Goal: Task Accomplishment & Management: Complete application form

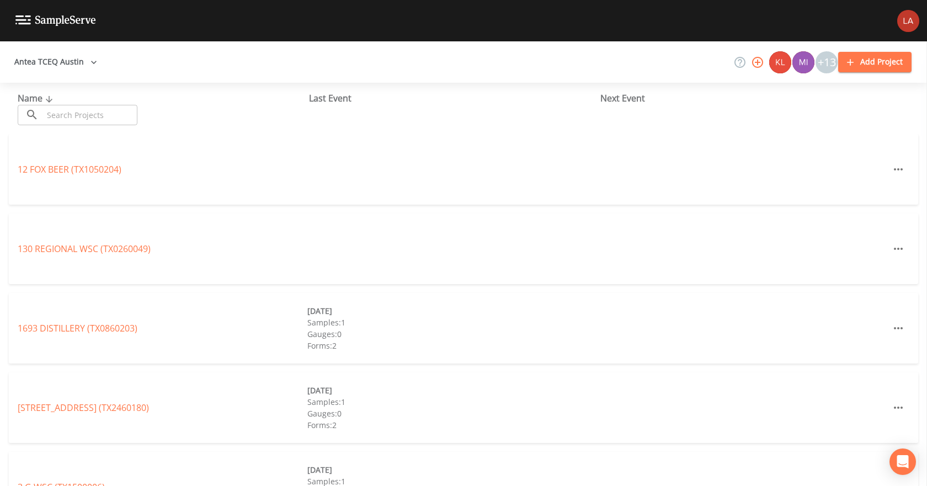
click at [92, 106] on input "text" at bounding box center [90, 115] width 94 height 20
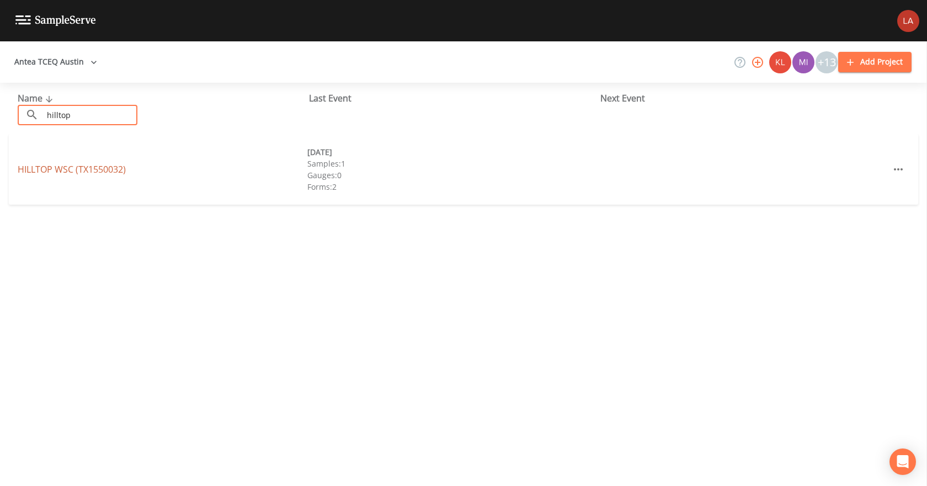
type input "hilltop"
click at [92, 166] on link "HILLTOP WSC (TX1550032)" at bounding box center [72, 169] width 108 height 12
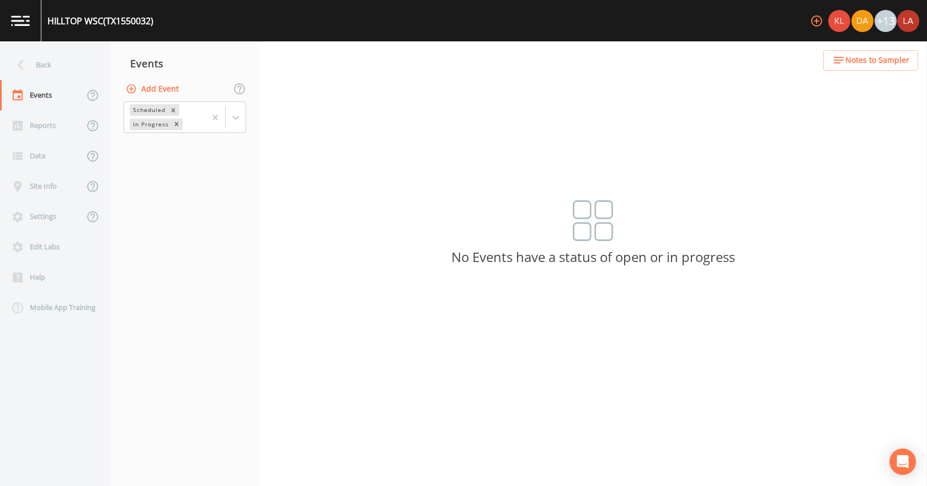
click at [159, 79] on button "Add Event" at bounding box center [154, 89] width 60 height 20
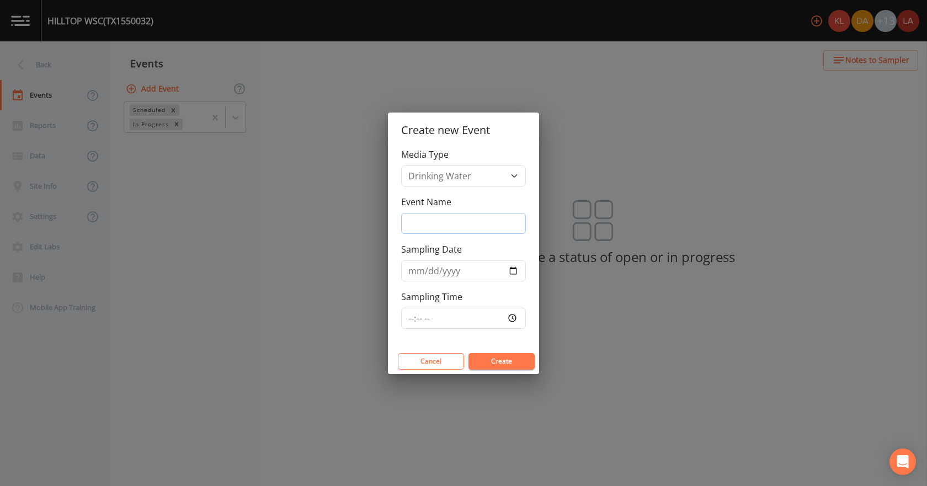
click at [454, 220] on input "Event Name" at bounding box center [463, 223] width 125 height 21
drag, startPoint x: 497, startPoint y: 218, endPoint x: 355, endPoint y: 223, distance: 142.4
click at [355, 223] on div "Create new Event Media Type Drinking Water Event Name 9/9/25 3Q2025 Sampling Da…" at bounding box center [463, 243] width 927 height 486
type input "9/9/25 3Q2025"
click at [414, 273] on input "Sampling Date" at bounding box center [463, 270] width 125 height 21
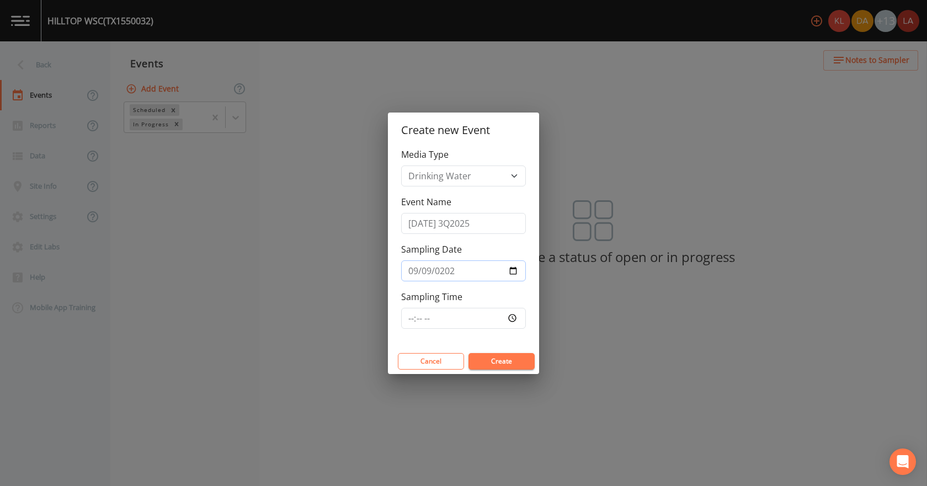
type input "2025-09-09"
type input "09:15"
click at [468, 353] on button "Create" at bounding box center [501, 361] width 66 height 17
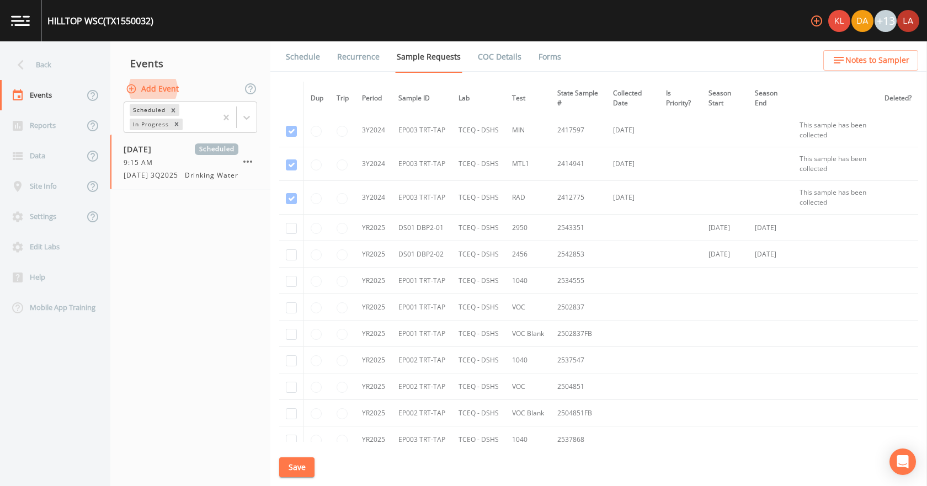
scroll to position [1213, 0]
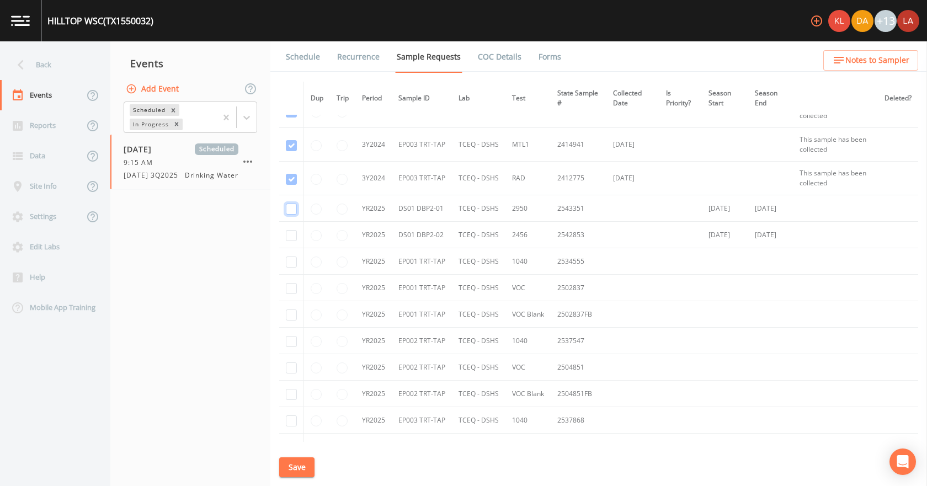
click at [292, 209] on input "checkbox" at bounding box center [291, 209] width 11 height 11
checkbox input "true"
click at [288, 234] on input "checkbox" at bounding box center [291, 235] width 11 height 11
checkbox input "true"
drag, startPoint x: 292, startPoint y: 260, endPoint x: 291, endPoint y: 284, distance: 23.7
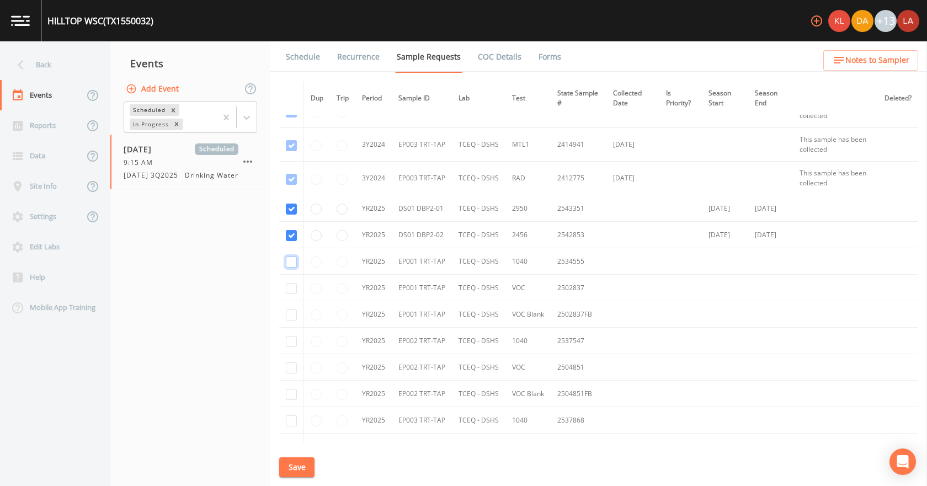
click at [292, 262] on input "checkbox" at bounding box center [291, 261] width 11 height 11
checkbox input "true"
drag, startPoint x: 290, startPoint y: 286, endPoint x: 292, endPoint y: 304, distance: 17.8
click at [290, 287] on input "checkbox" at bounding box center [291, 288] width 11 height 11
checkbox input "true"
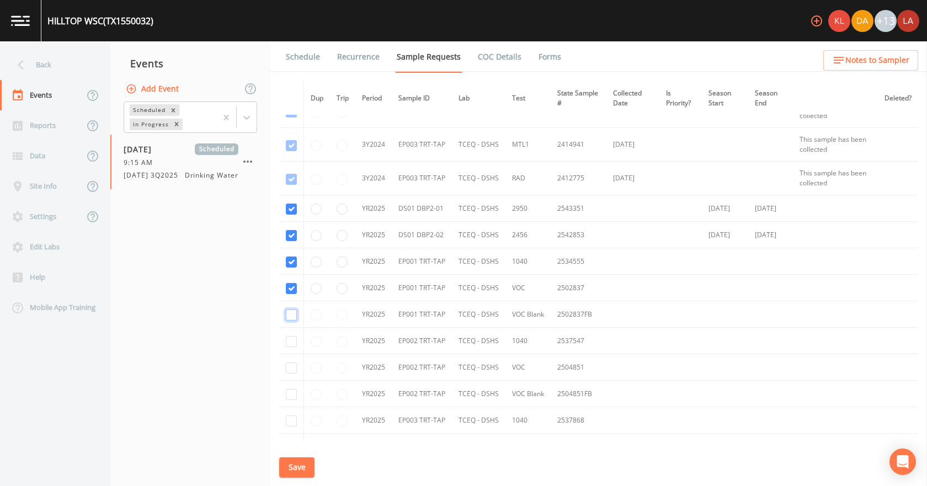
click at [291, 313] on input "checkbox" at bounding box center [291, 314] width 11 height 11
checkbox input "true"
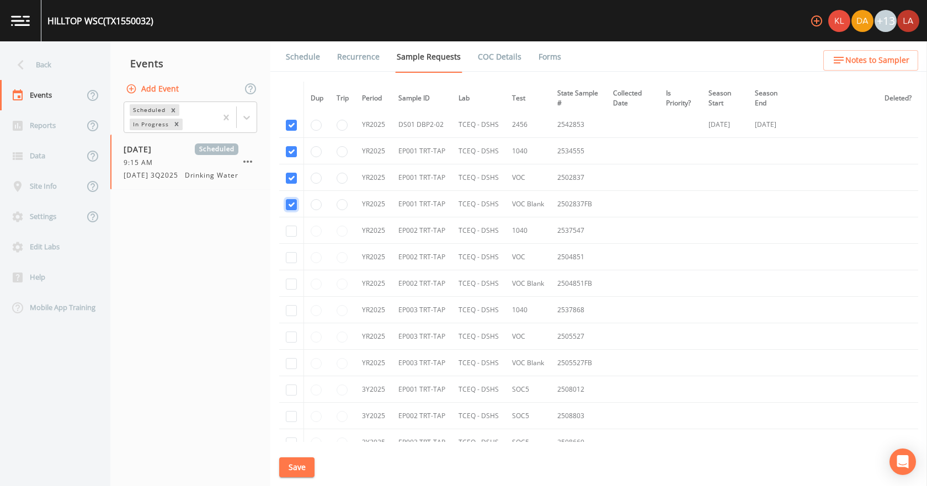
scroll to position [1379, 0]
click at [288, 338] on input "checkbox" at bounding box center [291, 334] width 11 height 11
checkbox input "true"
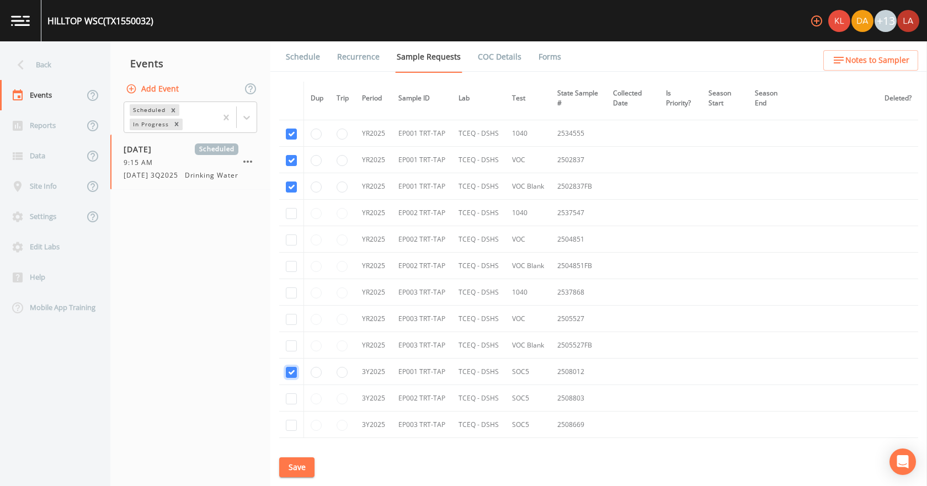
scroll to position [1324, 0]
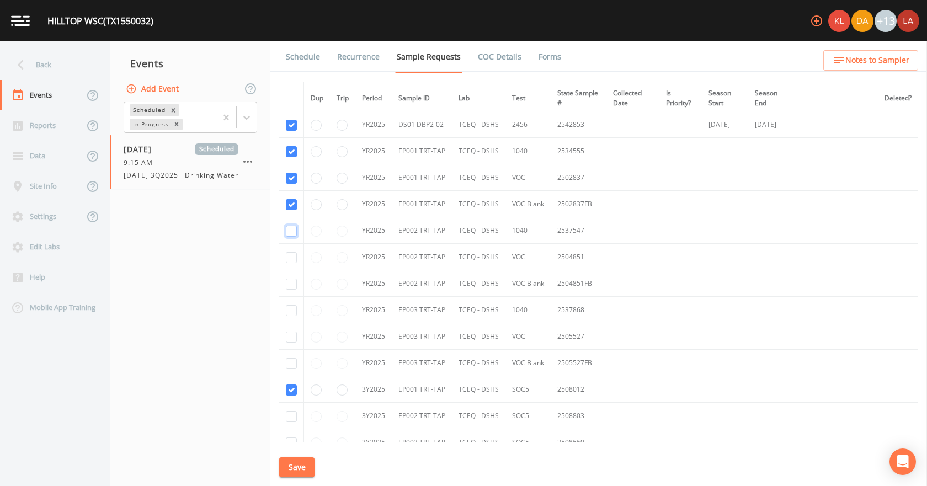
click at [288, 229] on input "checkbox" at bounding box center [291, 231] width 11 height 11
checkbox input "true"
click at [291, 259] on input "checkbox" at bounding box center [291, 257] width 11 height 11
checkbox input "true"
click at [288, 278] on td at bounding box center [291, 283] width 25 height 26
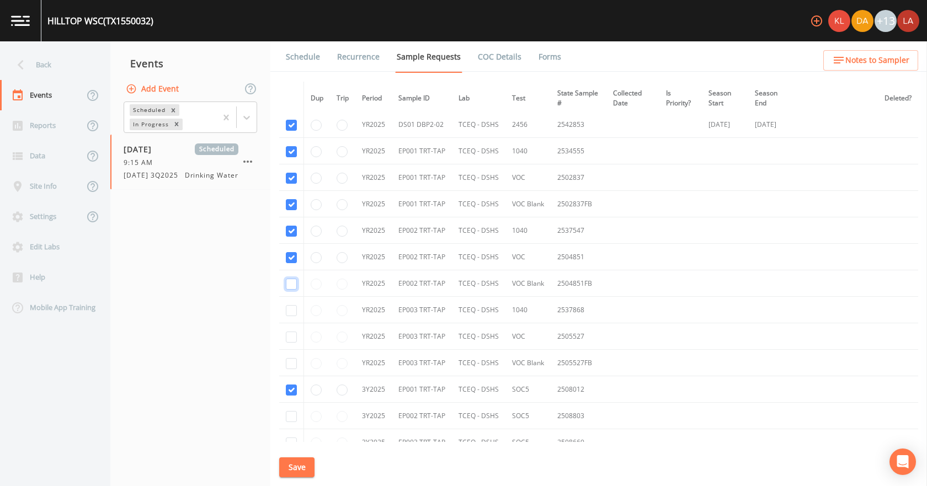
click at [291, 286] on input "checkbox" at bounding box center [291, 284] width 11 height 11
checkbox input "true"
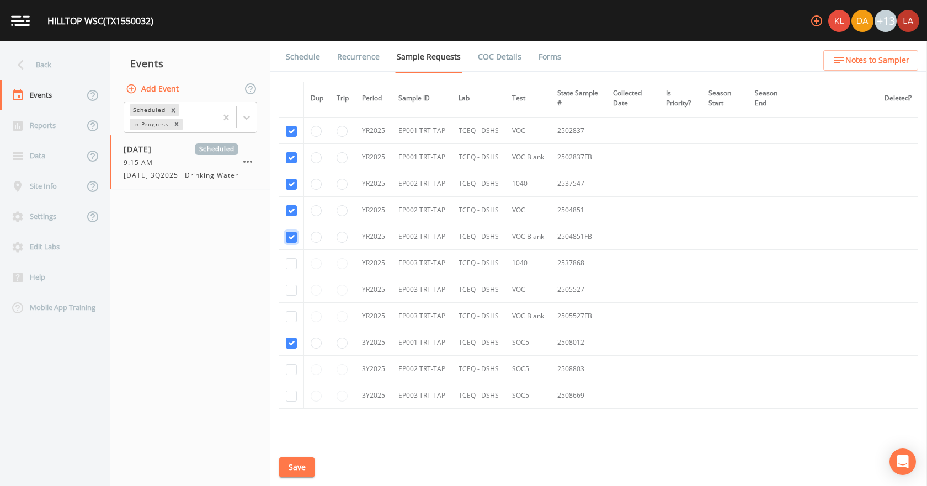
scroll to position [1426, 0]
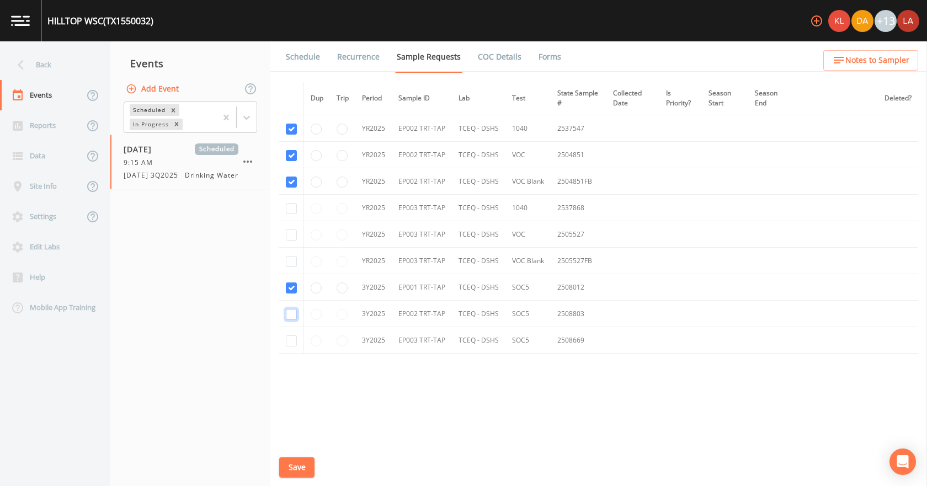
click at [291, 317] on input "checkbox" at bounding box center [291, 314] width 11 height 11
checkbox input "true"
click at [285, 205] on td at bounding box center [291, 208] width 25 height 26
click at [287, 207] on input "checkbox" at bounding box center [291, 208] width 11 height 11
checkbox input "true"
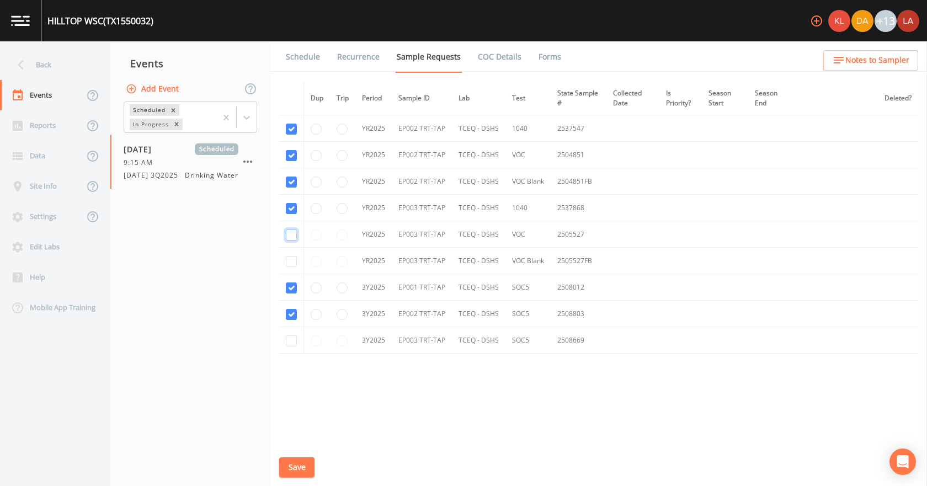
click at [292, 238] on input "checkbox" at bounding box center [291, 234] width 11 height 11
checkbox input "true"
drag, startPoint x: 289, startPoint y: 256, endPoint x: 292, endPoint y: 263, distance: 7.7
click at [289, 257] on td at bounding box center [291, 261] width 25 height 26
drag, startPoint x: 292, startPoint y: 259, endPoint x: 294, endPoint y: 285, distance: 26.0
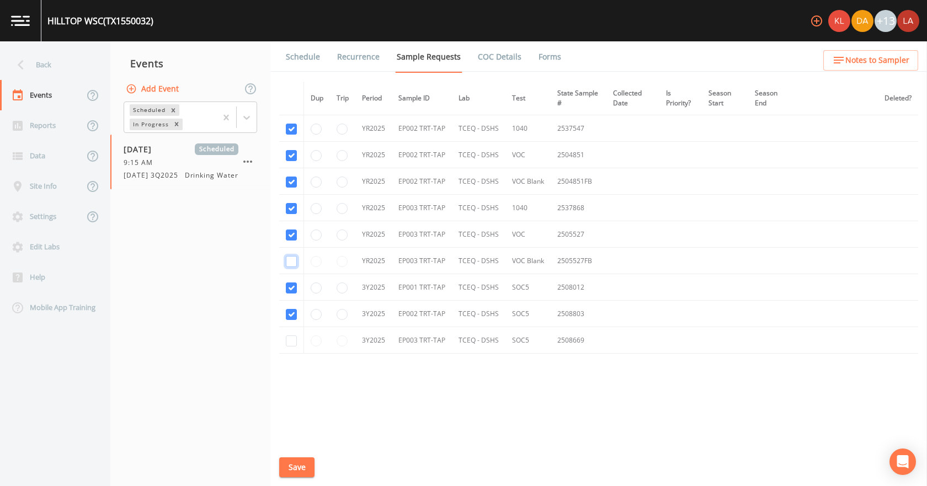
click at [292, 260] on input "checkbox" at bounding box center [291, 261] width 11 height 11
checkbox input "true"
click at [288, 336] on input "checkbox" at bounding box center [291, 340] width 11 height 11
checkbox input "true"
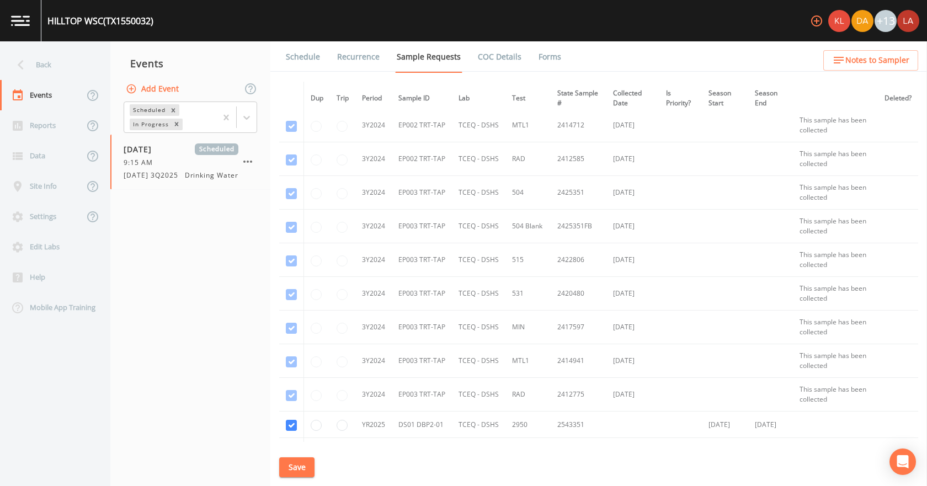
scroll to position [874, 0]
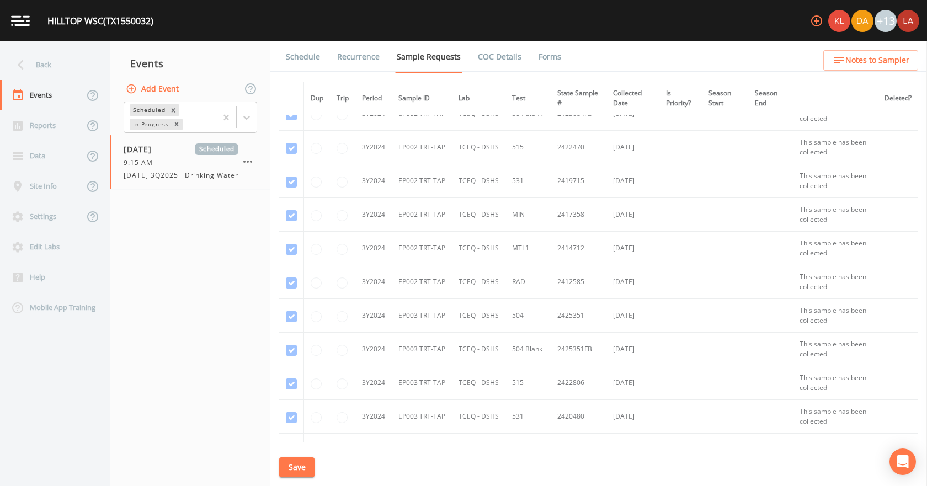
click at [305, 463] on button "Save" at bounding box center [296, 467] width 35 height 20
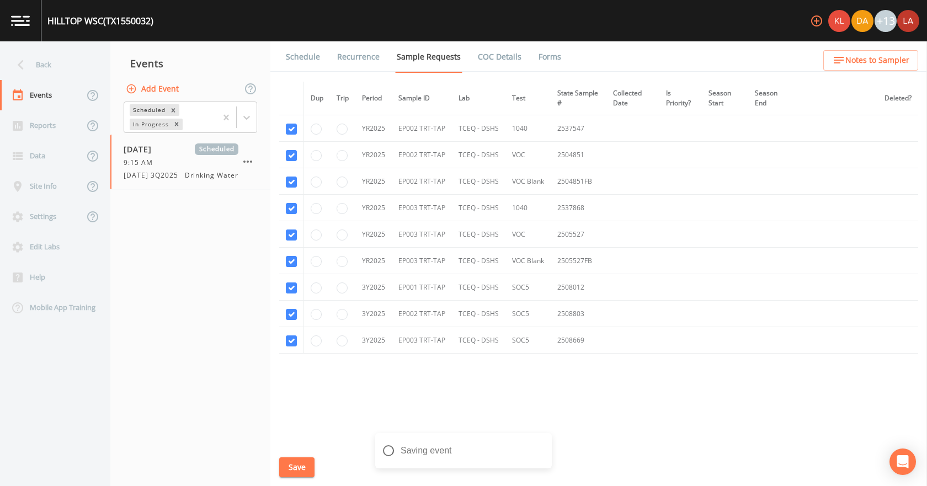
scroll to position [1371, 0]
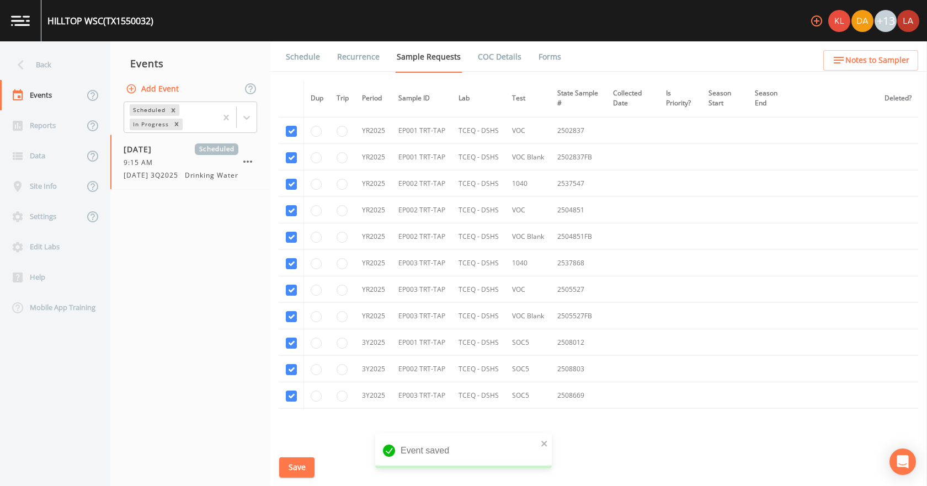
click at [306, 56] on link "Schedule" at bounding box center [303, 56] width 38 height 31
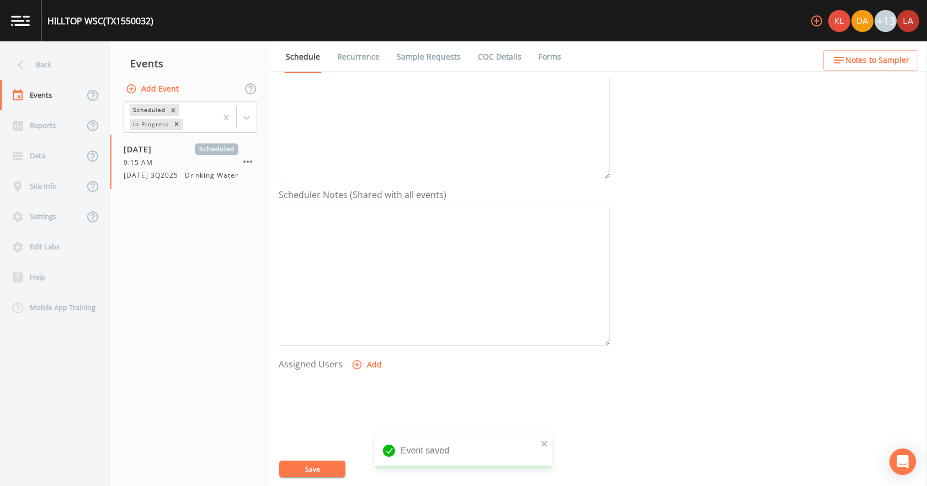
scroll to position [221, 0]
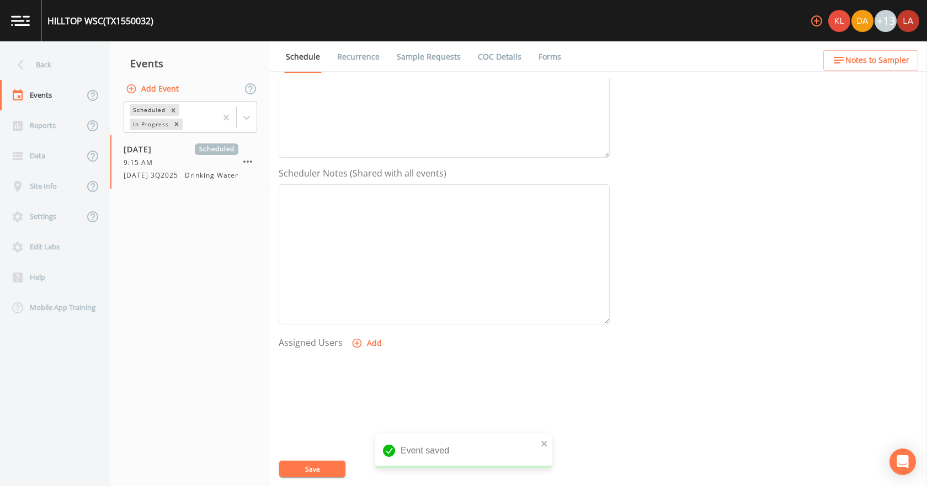
click at [371, 349] on button "Add" at bounding box center [367, 343] width 37 height 20
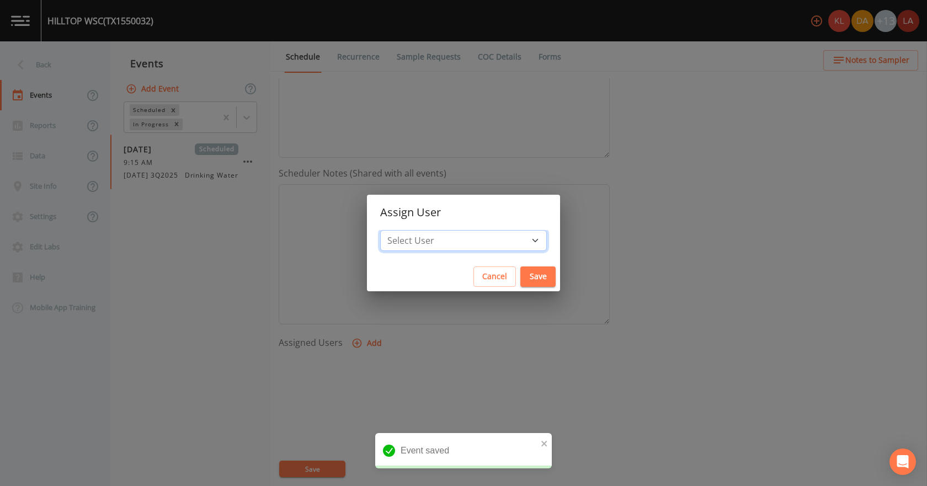
click at [434, 236] on select "Select User Kler Teran David Weber Joshua gere Paul Mike Franklin Rodolfo Ramir…" at bounding box center [463, 240] width 167 height 21
select select "0c4ac92a-2052-4971-af99-d49bdd27a7b1"
click at [415, 230] on select "Select User Kler Teran David Weber Joshua gere Paul Mike Franklin Rodolfo Ramir…" at bounding box center [463, 240] width 167 height 21
click at [520, 277] on button "Save" at bounding box center [537, 276] width 35 height 20
select select
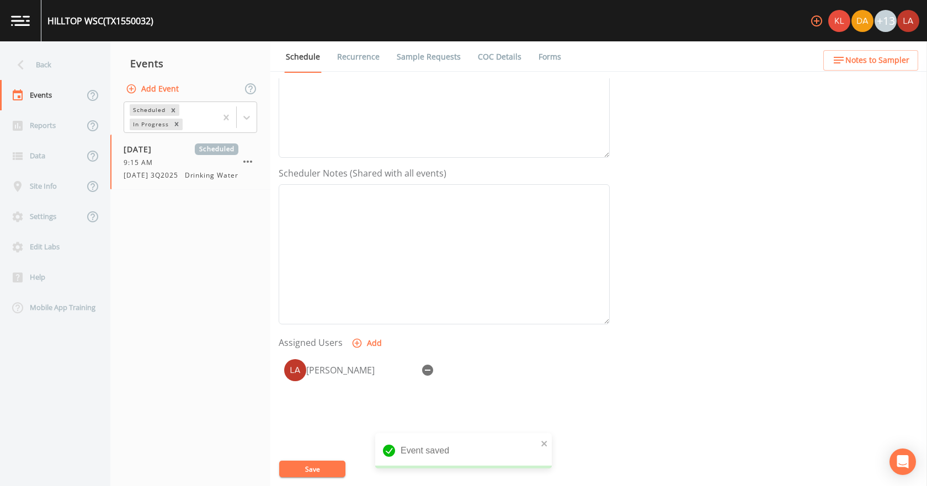
click at [288, 464] on button "Save" at bounding box center [312, 469] width 66 height 17
click at [39, 63] on div "Back" at bounding box center [49, 65] width 99 height 30
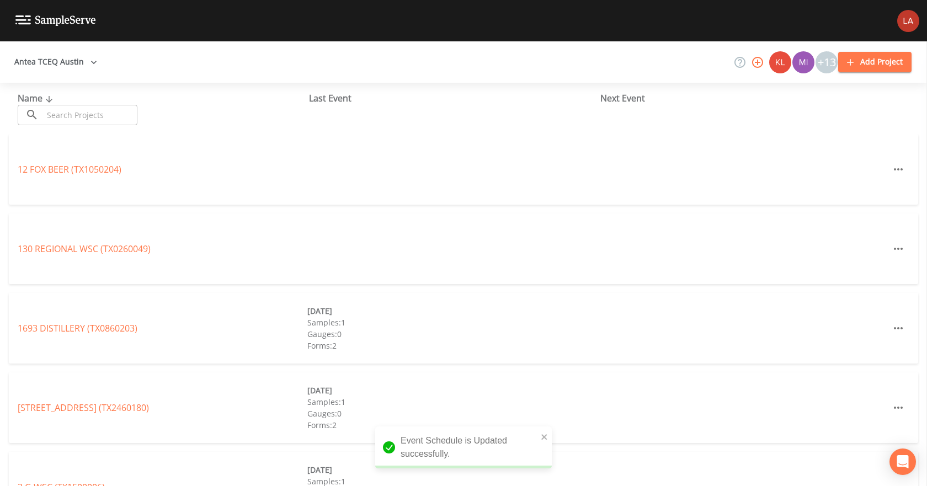
click at [76, 110] on input "text" at bounding box center [90, 115] width 94 height 20
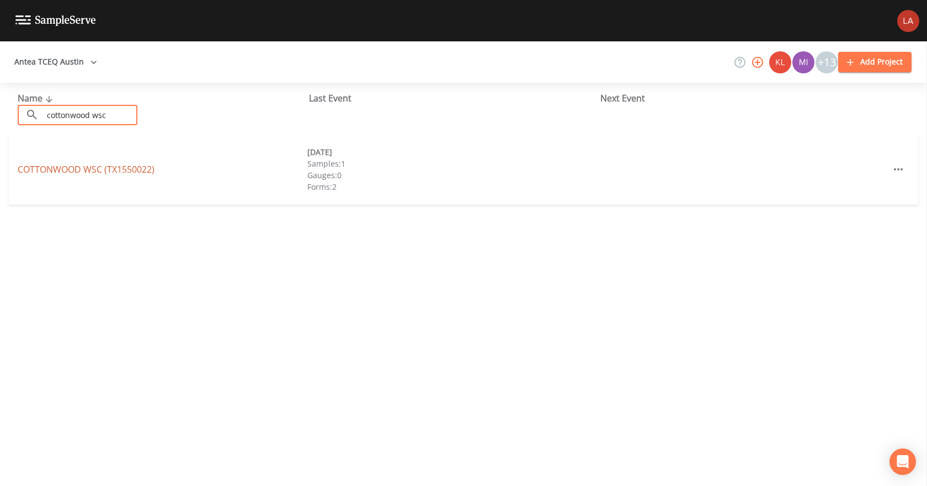
type input "cottonwood wsc"
click at [112, 165] on link "COTTONWOOD WSC (TX1550022)" at bounding box center [86, 169] width 137 height 12
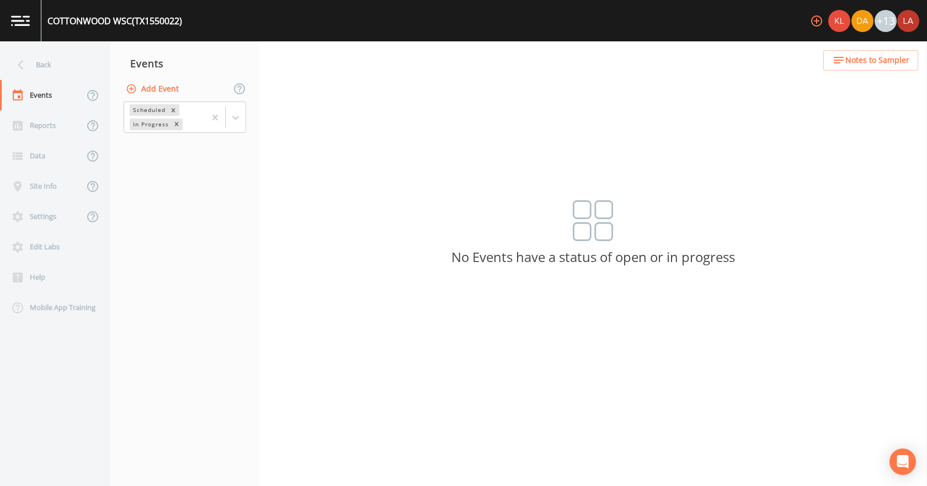
click at [163, 79] on button "Add Event" at bounding box center [154, 89] width 60 height 20
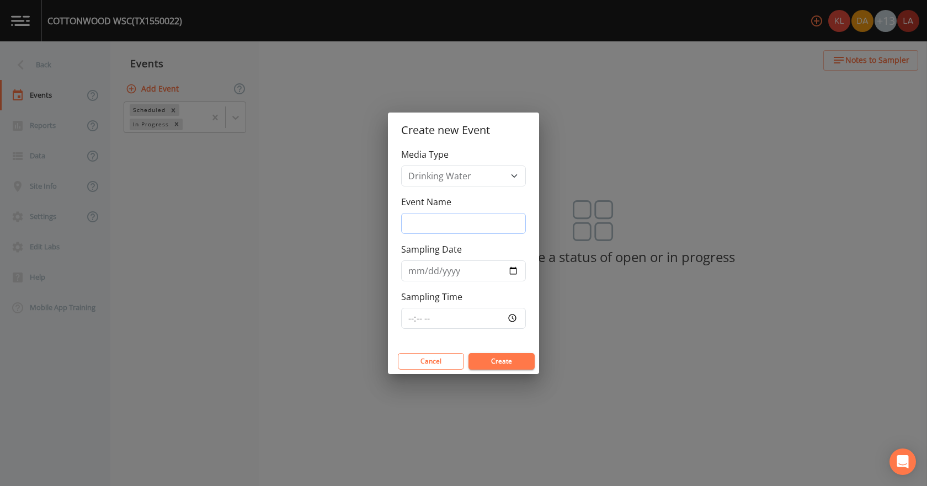
click at [453, 227] on input "Event Name" at bounding box center [463, 223] width 125 height 21
click at [429, 224] on input "Event Name" at bounding box center [463, 223] width 125 height 21
drag, startPoint x: 481, startPoint y: 221, endPoint x: 385, endPoint y: 222, distance: 96.5
click at [385, 222] on div "Create new Event Media Type Drinking Water Event Name 09/09/25 3Q2025 Sampling …" at bounding box center [463, 243] width 927 height 486
type input "09/09/25 3Q2025"
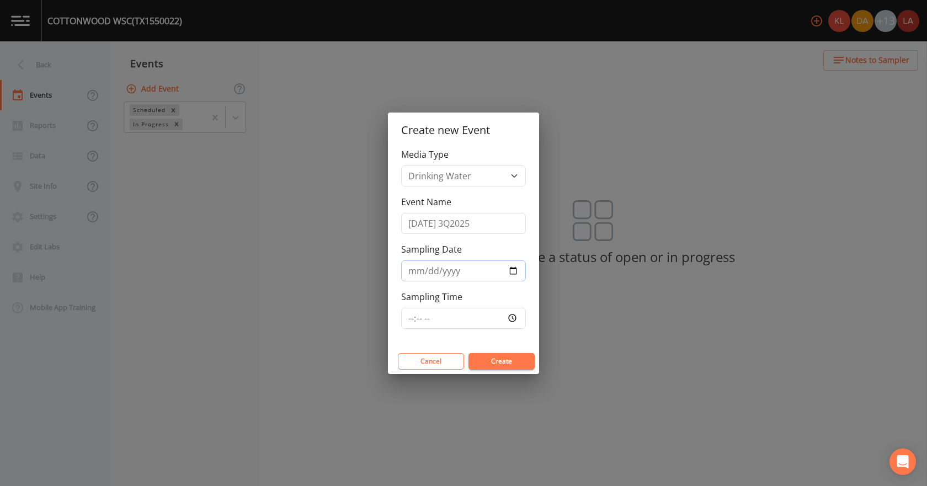
click at [411, 271] on input "Sampling Date" at bounding box center [463, 270] width 125 height 21
type input "2025-09-09"
type input "09:15"
click at [468, 353] on button "Create" at bounding box center [501, 361] width 66 height 17
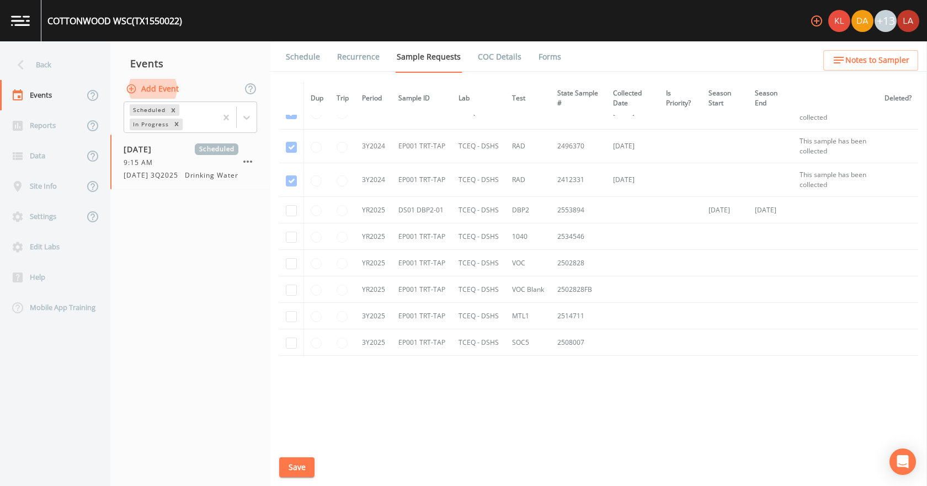
scroll to position [363, 0]
drag, startPoint x: 285, startPoint y: 236, endPoint x: 289, endPoint y: 252, distance: 16.6
click at [285, 236] on td at bounding box center [291, 234] width 25 height 26
drag, startPoint x: 292, startPoint y: 234, endPoint x: 295, endPoint y: 249, distance: 15.1
click at [293, 234] on input "checkbox" at bounding box center [291, 234] width 11 height 11
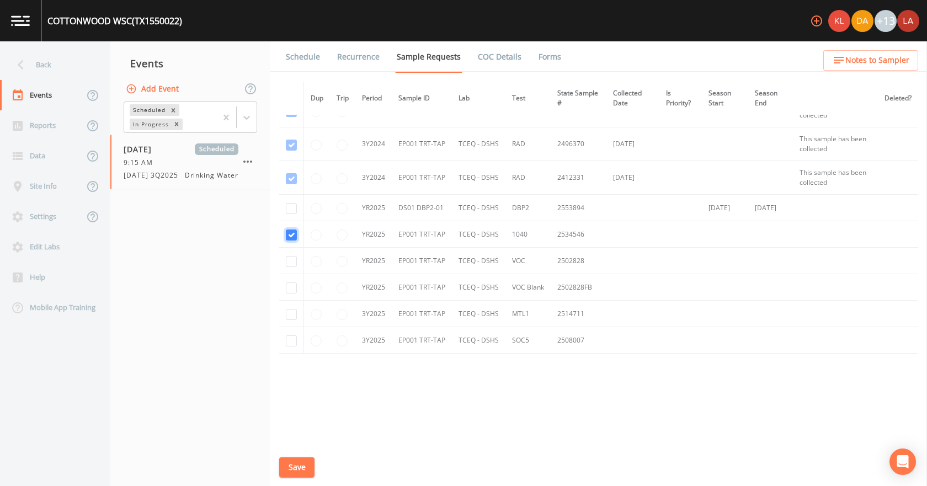
checkbox input "true"
drag, startPoint x: 290, startPoint y: 267, endPoint x: 291, endPoint y: 274, distance: 6.3
click at [291, 272] on td at bounding box center [291, 261] width 25 height 26
drag, startPoint x: 290, startPoint y: 260, endPoint x: 293, endPoint y: 276, distance: 16.3
click at [291, 261] on input "checkbox" at bounding box center [291, 261] width 11 height 11
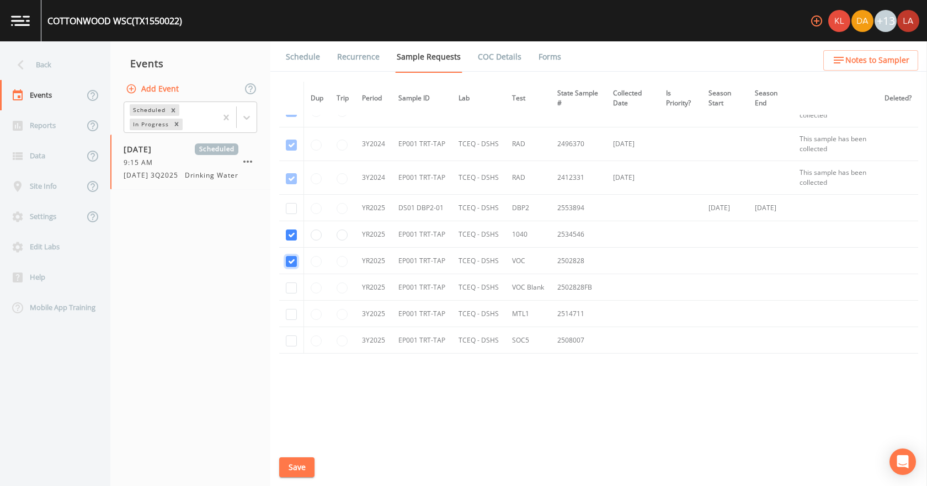
checkbox input "true"
click at [294, 293] on td at bounding box center [291, 287] width 25 height 26
click at [291, 288] on input "checkbox" at bounding box center [291, 287] width 11 height 11
checkbox input "true"
click at [287, 312] on input "checkbox" at bounding box center [291, 314] width 11 height 11
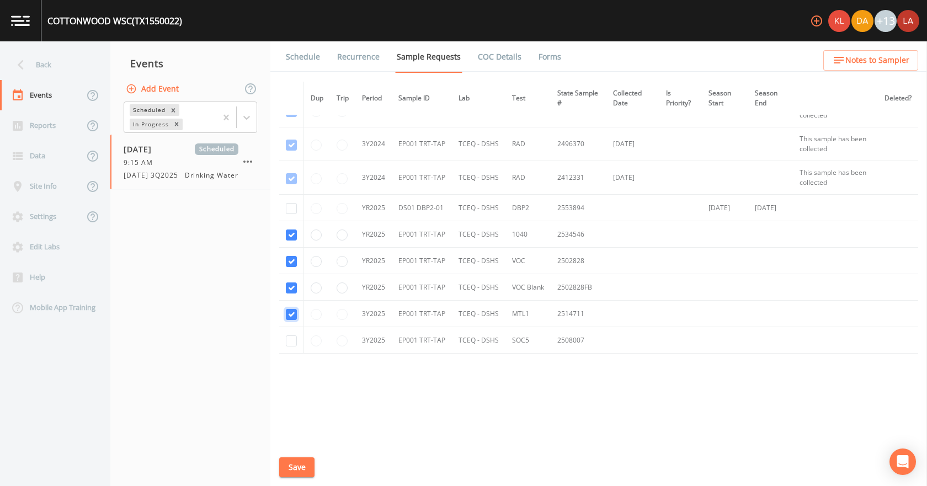
checkbox input "true"
click at [291, 339] on input "checkbox" at bounding box center [291, 340] width 11 height 11
checkbox input "true"
click at [292, 206] on input "checkbox" at bounding box center [291, 208] width 11 height 11
checkbox input "true"
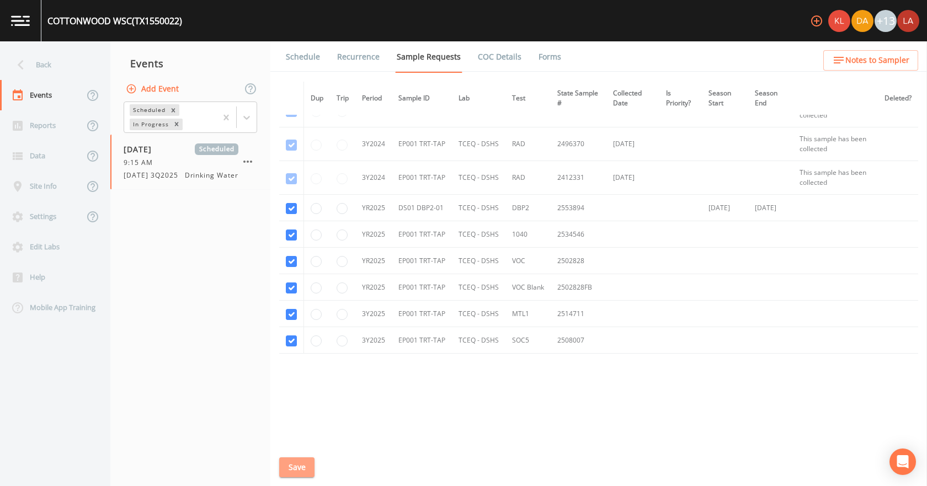
click at [303, 467] on button "Save" at bounding box center [296, 467] width 35 height 20
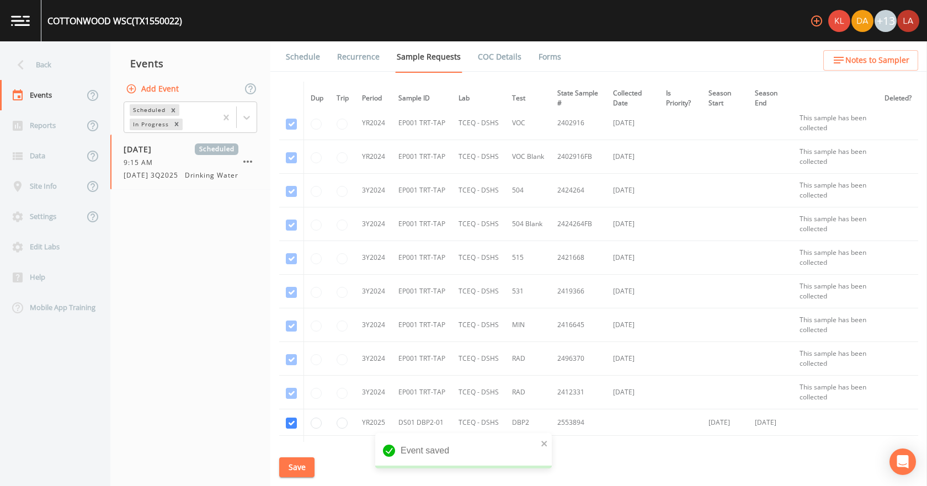
scroll to position [87, 0]
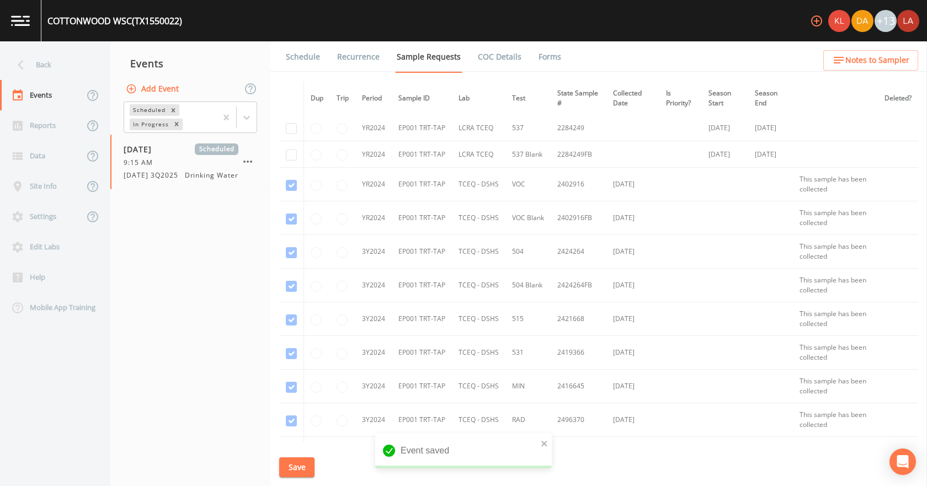
click at [308, 63] on link "Schedule" at bounding box center [303, 56] width 38 height 31
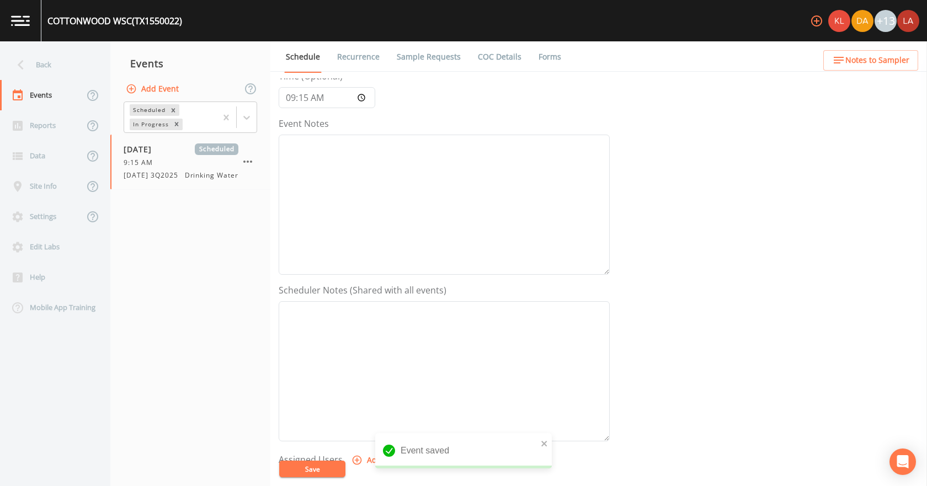
scroll to position [276, 0]
click at [367, 290] on button "Add" at bounding box center [367, 288] width 37 height 20
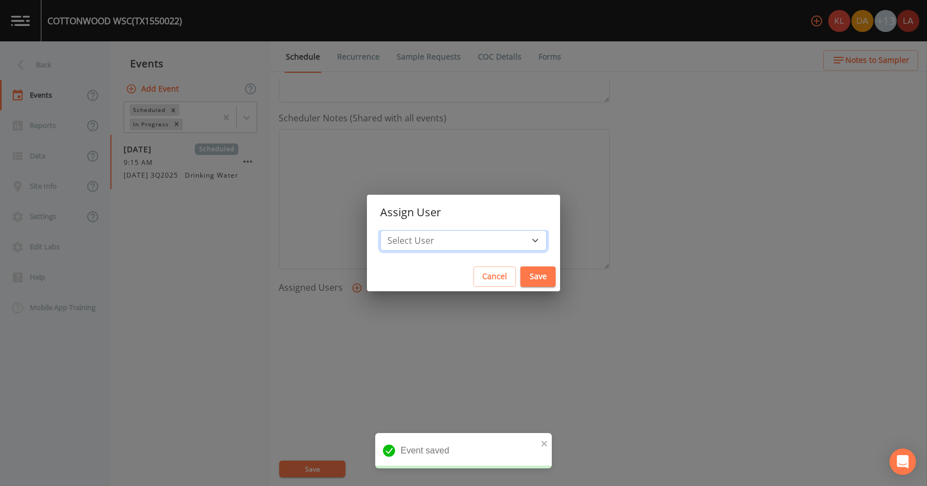
click at [430, 243] on select "Select User Kler Teran David Weber Joshua gere Paul Mike Franklin Rodolfo Ramir…" at bounding box center [463, 240] width 167 height 21
select select "0c4ac92a-2052-4971-af99-d49bdd27a7b1"
click at [415, 230] on select "Select User Kler Teran David Weber Joshua gere Paul Mike Franklin Rodolfo Ramir…" at bounding box center [463, 240] width 167 height 21
click at [520, 281] on button "Save" at bounding box center [537, 276] width 35 height 20
select select
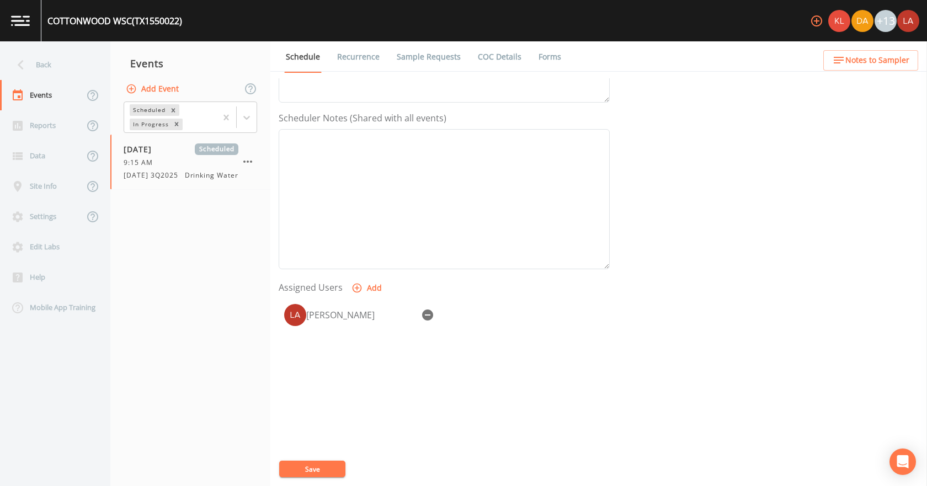
click at [299, 470] on button "Save" at bounding box center [312, 469] width 66 height 17
click at [40, 67] on div "Back" at bounding box center [49, 65] width 99 height 30
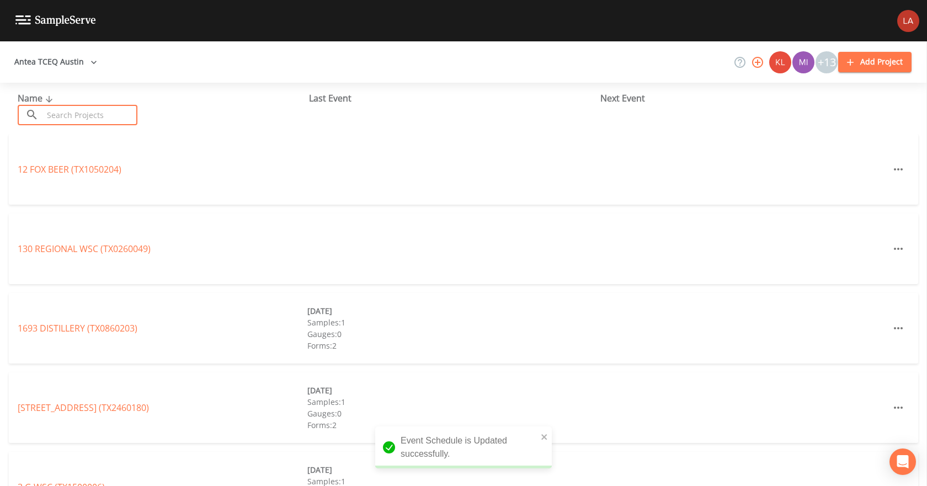
click at [69, 110] on input "text" at bounding box center [90, 115] width 94 height 20
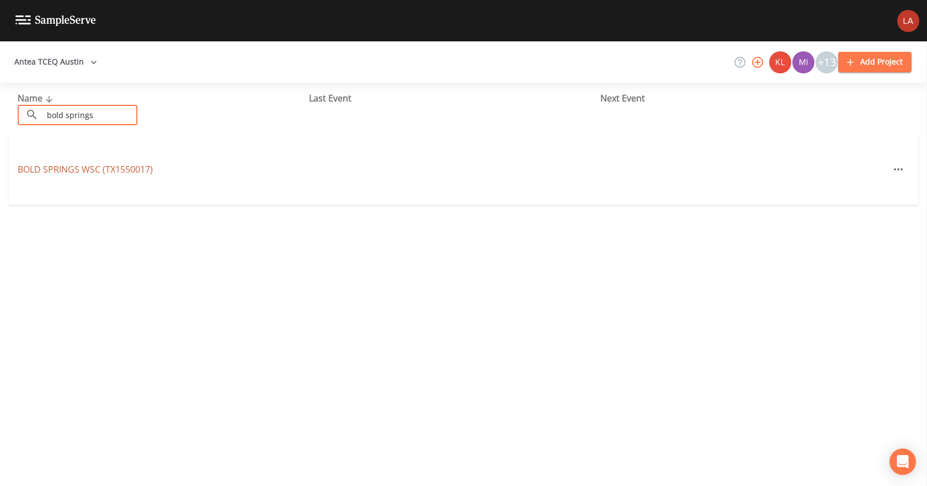
type input "bold springs"
click at [94, 169] on link "BOLD SPRINGS WSC (TX1550017)" at bounding box center [85, 169] width 135 height 12
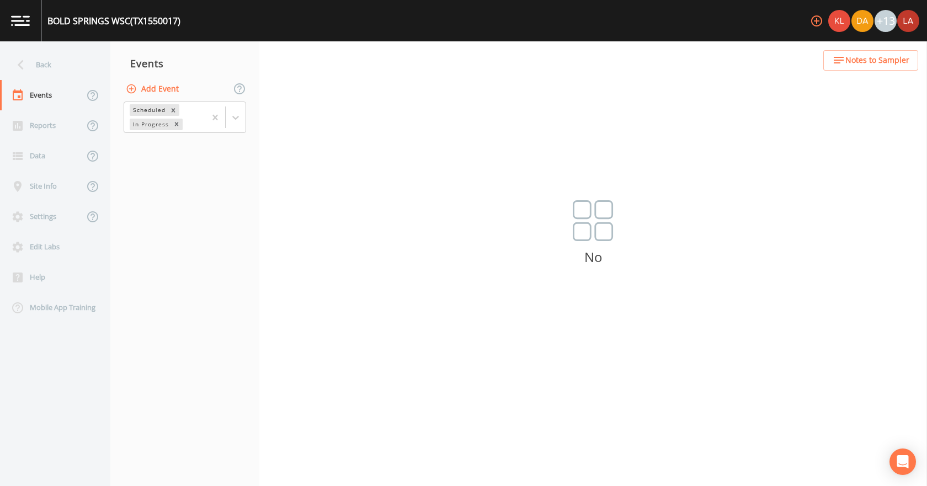
click at [142, 90] on button "Add Event" at bounding box center [154, 89] width 60 height 20
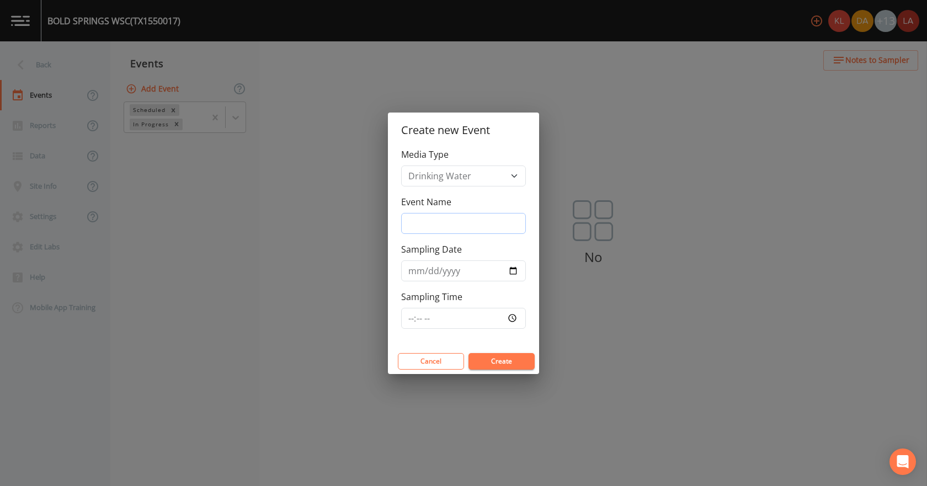
click at [435, 224] on input "Event Name" at bounding box center [463, 223] width 125 height 21
paste input "09/09/25 3Q2025"
type input "09/09/25 3Q2025"
drag, startPoint x: 413, startPoint y: 265, endPoint x: 434, endPoint y: 248, distance: 26.6
click at [413, 266] on input "Sampling Date" at bounding box center [463, 270] width 125 height 21
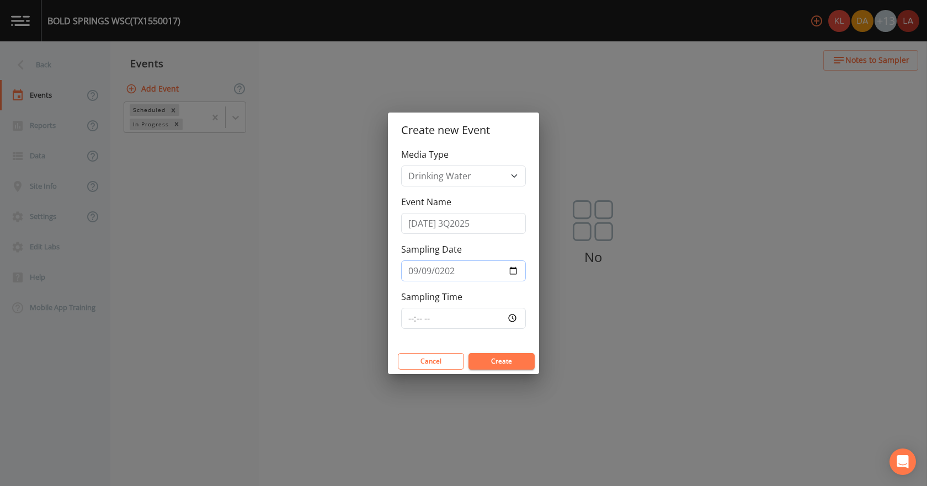
type input "2025-09-09"
type input "09:15"
click at [468, 353] on button "Create" at bounding box center [501, 361] width 66 height 17
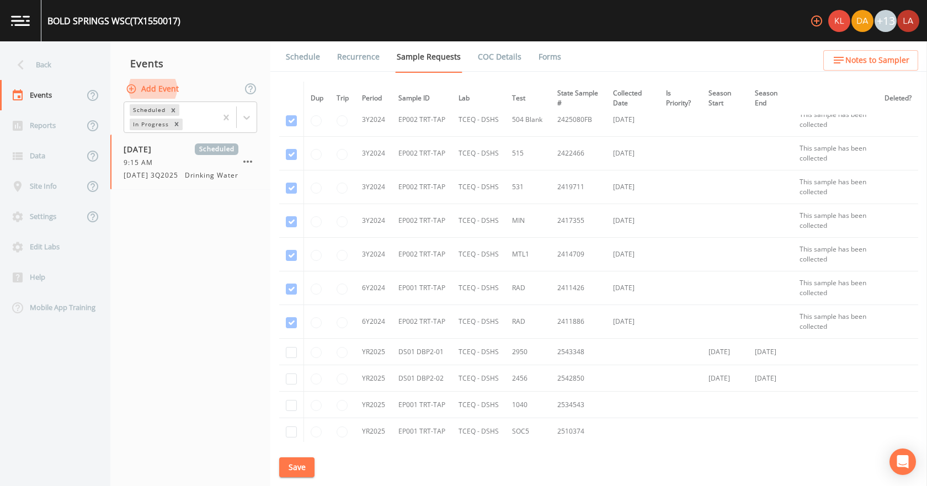
scroll to position [772, 0]
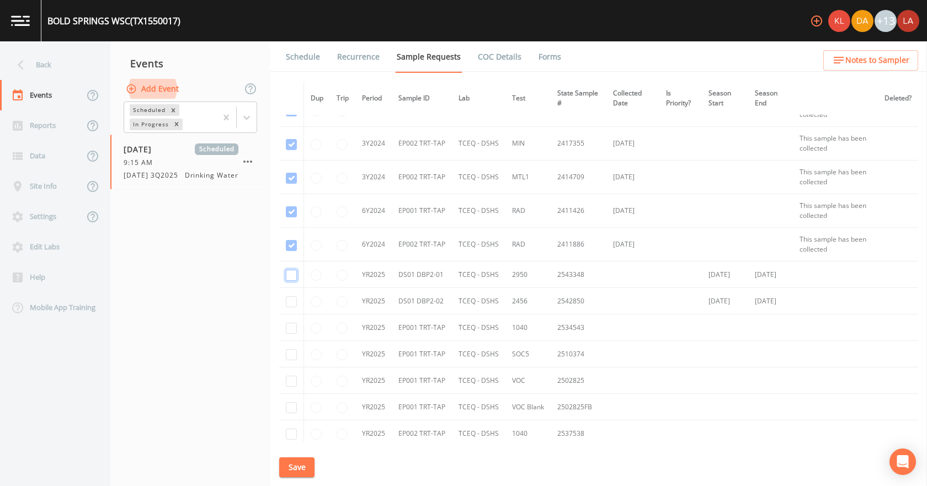
click at [287, 275] on input "checkbox" at bounding box center [291, 275] width 11 height 11
checkbox input "true"
click at [286, 297] on input "checkbox" at bounding box center [291, 301] width 11 height 11
checkbox input "true"
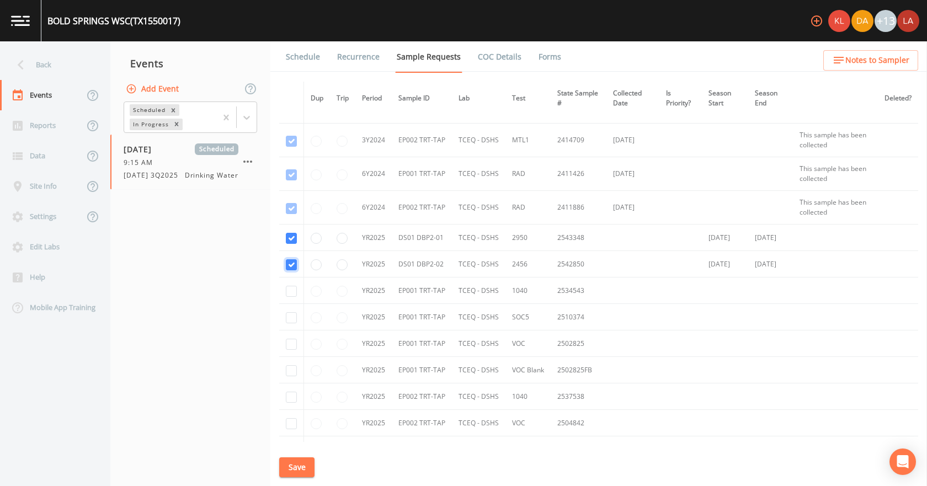
scroll to position [827, 0]
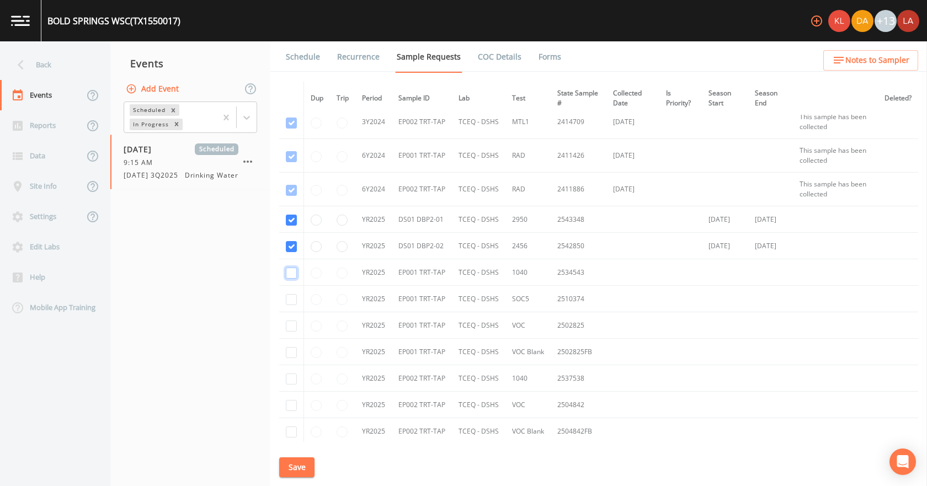
click at [289, 274] on input "checkbox" at bounding box center [291, 272] width 11 height 11
checkbox input "true"
click at [288, 297] on input "checkbox" at bounding box center [291, 299] width 11 height 11
checkbox input "true"
click at [294, 327] on input "checkbox" at bounding box center [291, 325] width 11 height 11
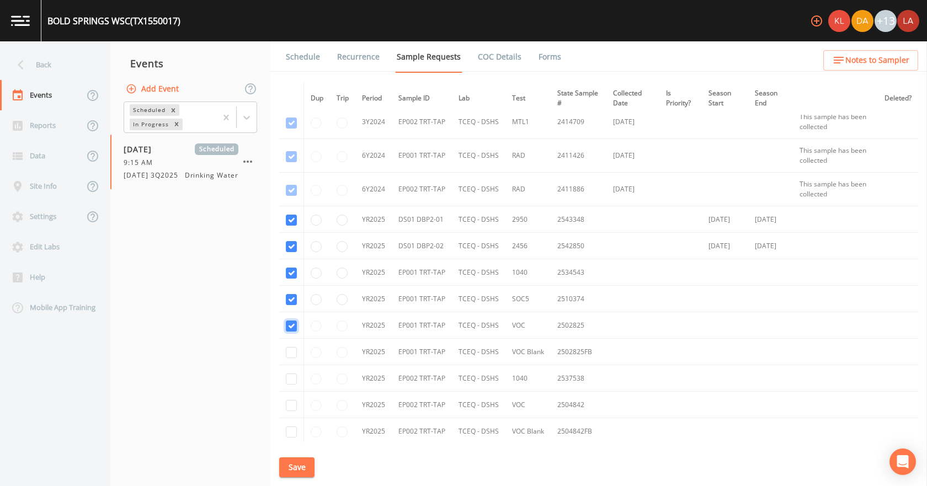
checkbox input "true"
click at [292, 348] on input "checkbox" at bounding box center [291, 352] width 11 height 11
checkbox input "true"
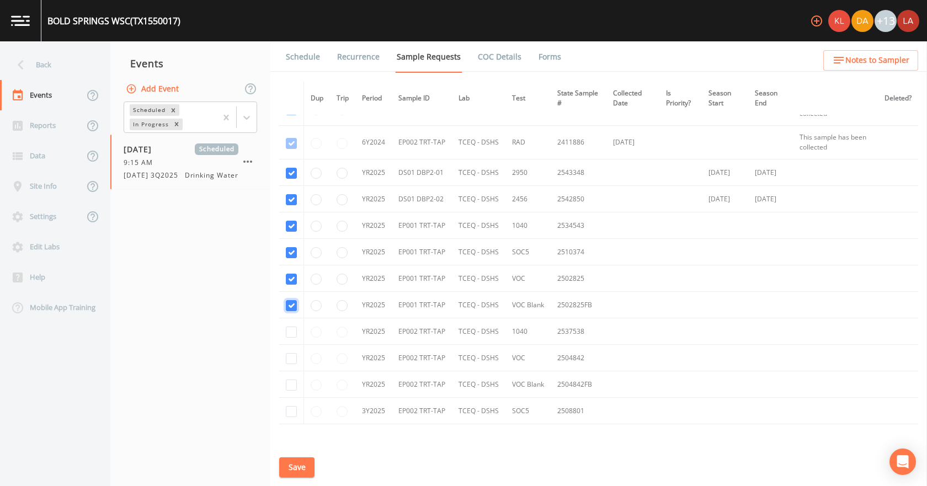
scroll to position [938, 0]
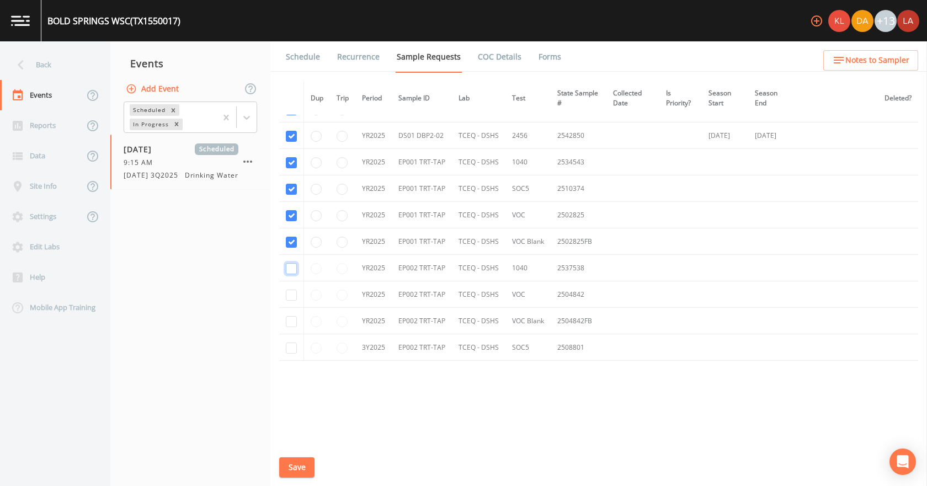
click at [291, 271] on input "checkbox" at bounding box center [291, 268] width 11 height 11
checkbox input "true"
click at [292, 294] on input "checkbox" at bounding box center [291, 295] width 11 height 11
checkbox input "true"
click at [295, 325] on input "checkbox" at bounding box center [291, 321] width 11 height 11
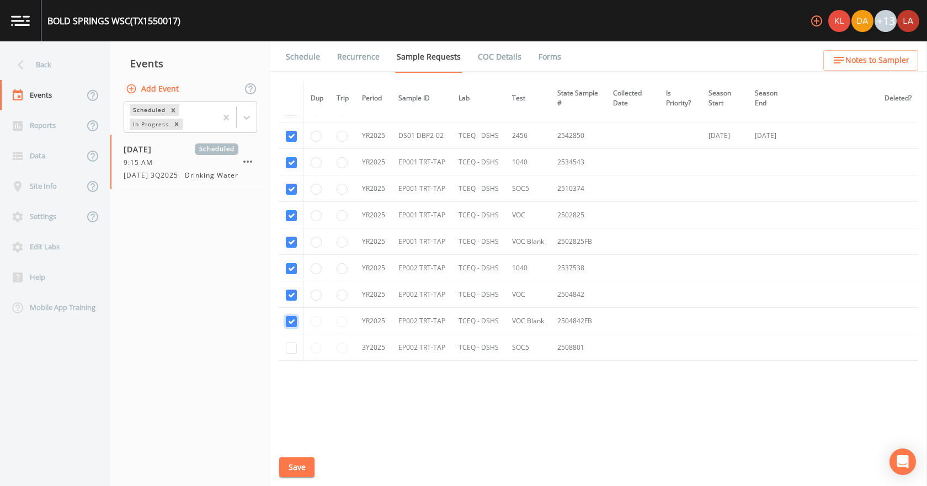
checkbox input "true"
click at [292, 345] on input "checkbox" at bounding box center [291, 348] width 11 height 11
checkbox input "true"
click at [305, 468] on button "Save" at bounding box center [296, 467] width 35 height 20
click at [309, 56] on link "Schedule" at bounding box center [303, 56] width 38 height 31
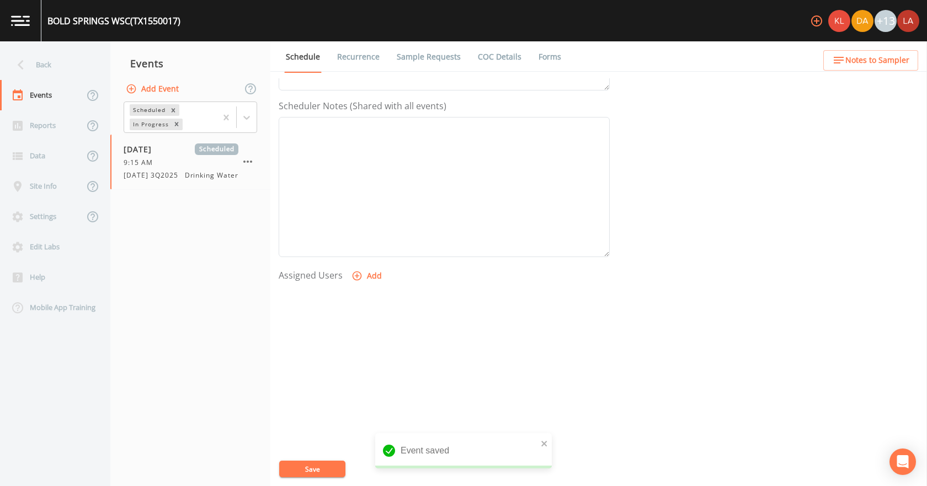
scroll to position [292, 0]
click at [369, 277] on button "Add" at bounding box center [367, 271] width 37 height 20
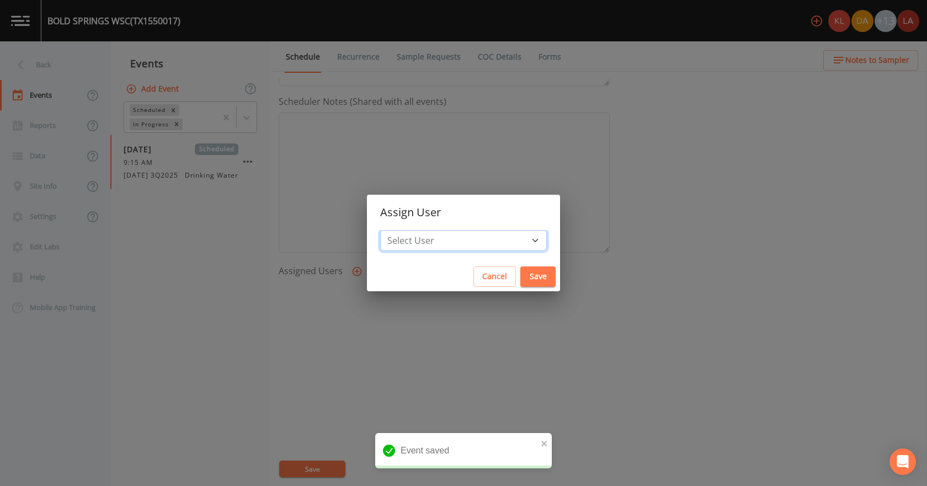
click at [446, 243] on select "Select User Kler Teran David Weber Joshua gere Paul Mike Franklin Rodolfo Ramir…" at bounding box center [463, 240] width 167 height 21
select select "0c4ac92a-2052-4971-af99-d49bdd27a7b1"
click at [415, 230] on select "Select User Kler Teran David Weber Joshua gere Paul Mike Franklin Rodolfo Ramir…" at bounding box center [463, 240] width 167 height 21
click at [520, 274] on button "Save" at bounding box center [537, 276] width 35 height 20
select select
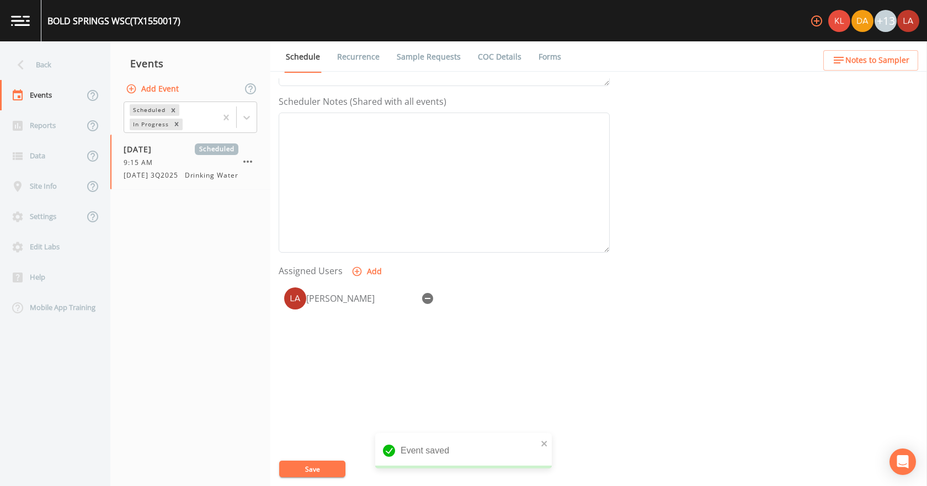
click at [323, 465] on button "Save" at bounding box center [312, 469] width 66 height 17
click at [38, 70] on div "Back" at bounding box center [49, 65] width 99 height 30
